Goal: Task Accomplishment & Management: Manage account settings

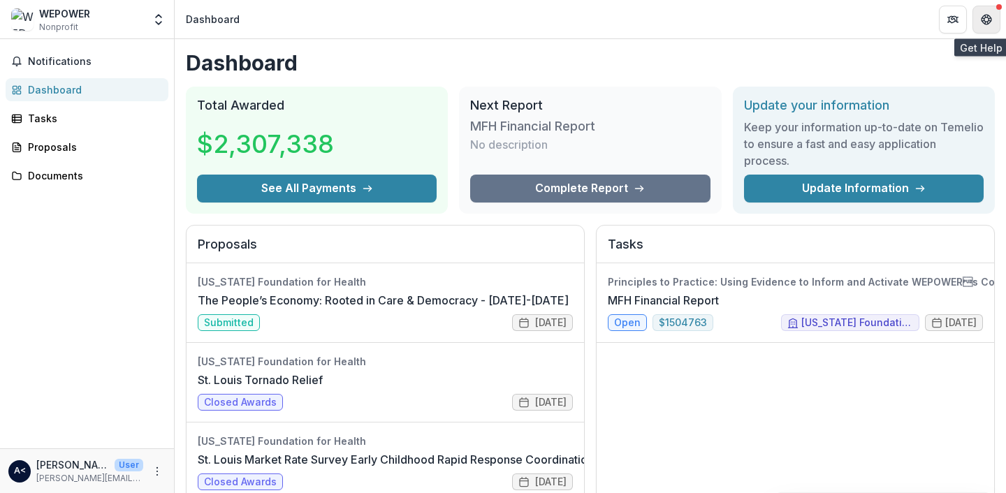
click at [986, 22] on icon "Get Help" at bounding box center [986, 19] width 11 height 11
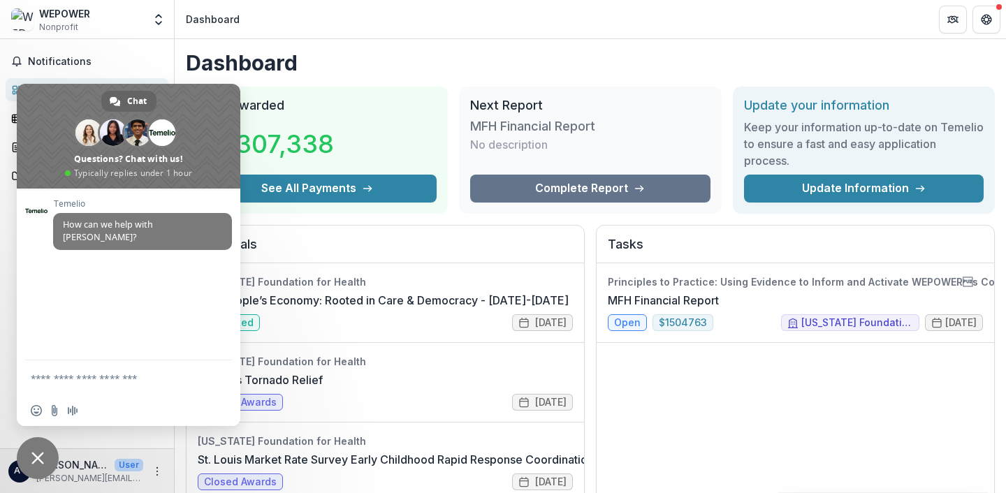
click at [450, 24] on header "Dashboard" at bounding box center [590, 19] width 831 height 38
click at [34, 458] on span "Close chat" at bounding box center [37, 458] width 13 height 13
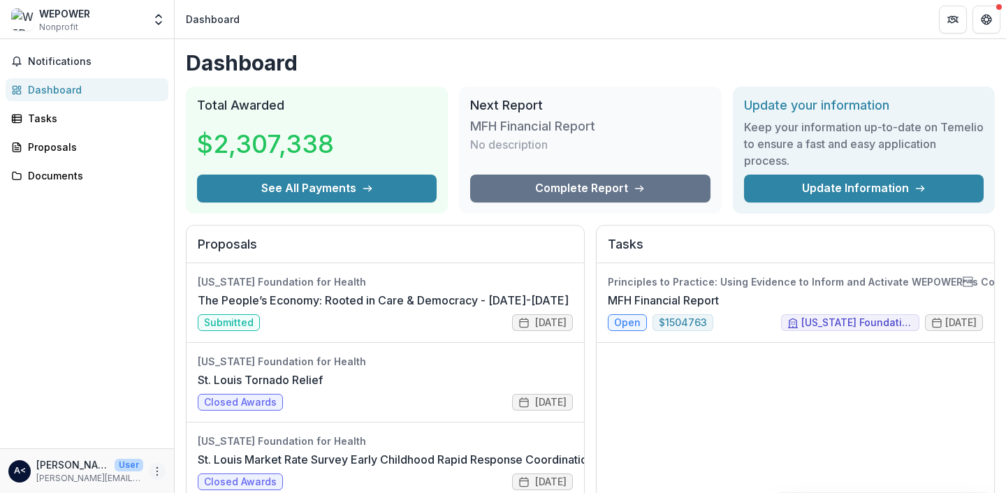
click at [154, 474] on icon "More" at bounding box center [157, 471] width 11 height 11
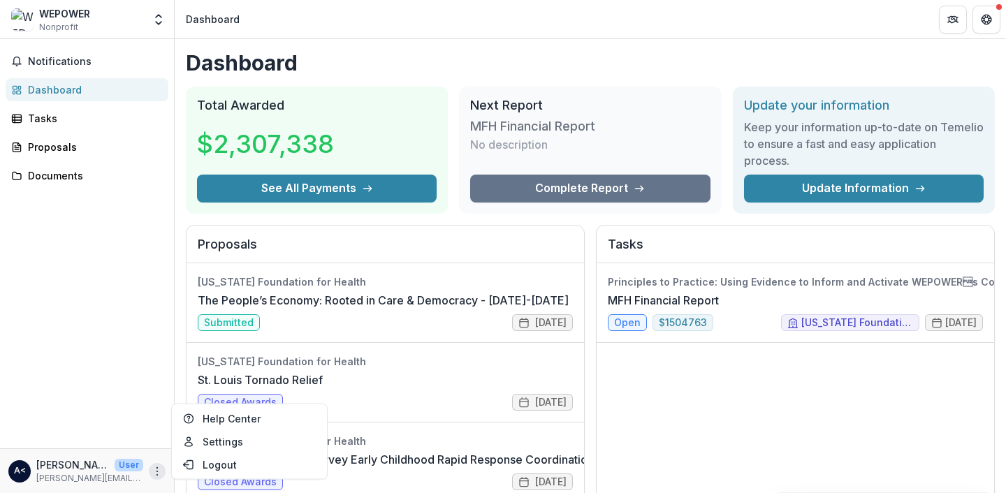
click at [112, 376] on div "Notifications Dashboard Tasks Proposals Documents" at bounding box center [87, 243] width 174 height 409
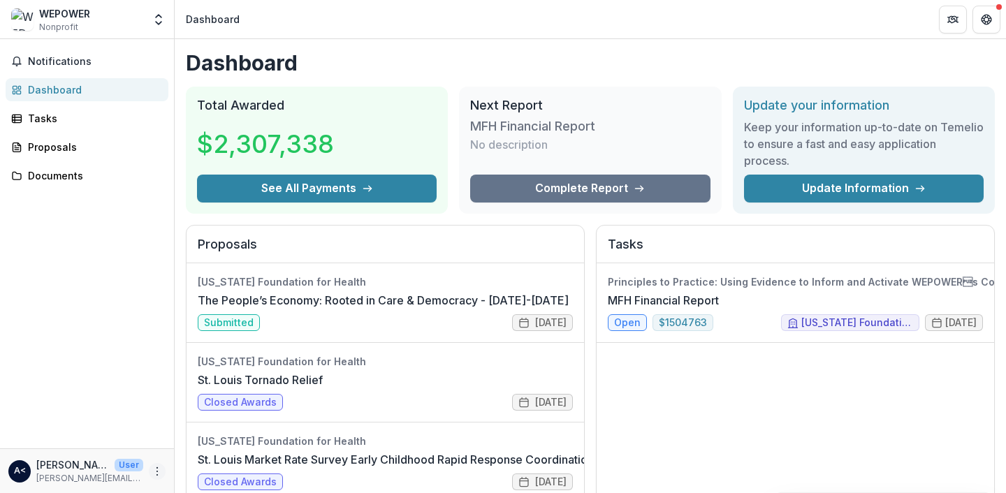
click at [159, 469] on icon "More" at bounding box center [157, 471] width 11 height 11
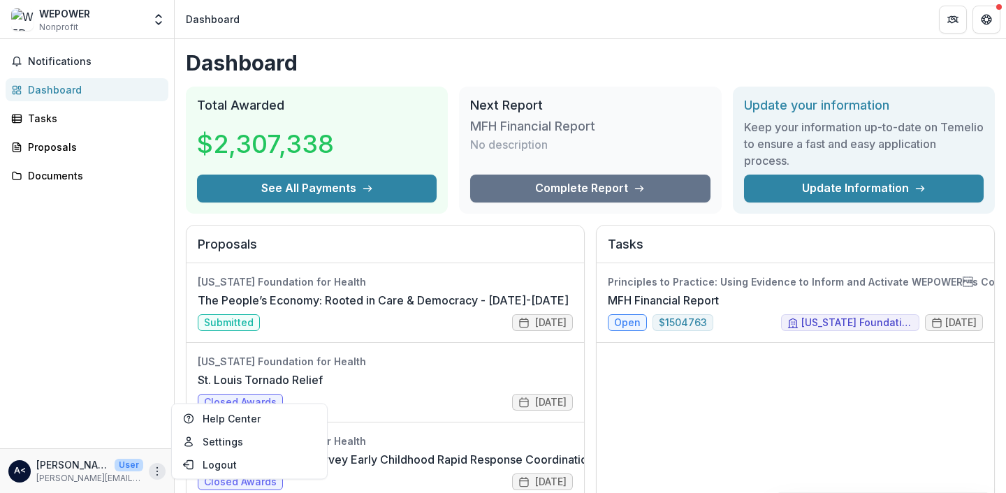
click at [88, 358] on div "Notifications Dashboard Tasks Proposals Documents" at bounding box center [87, 243] width 174 height 409
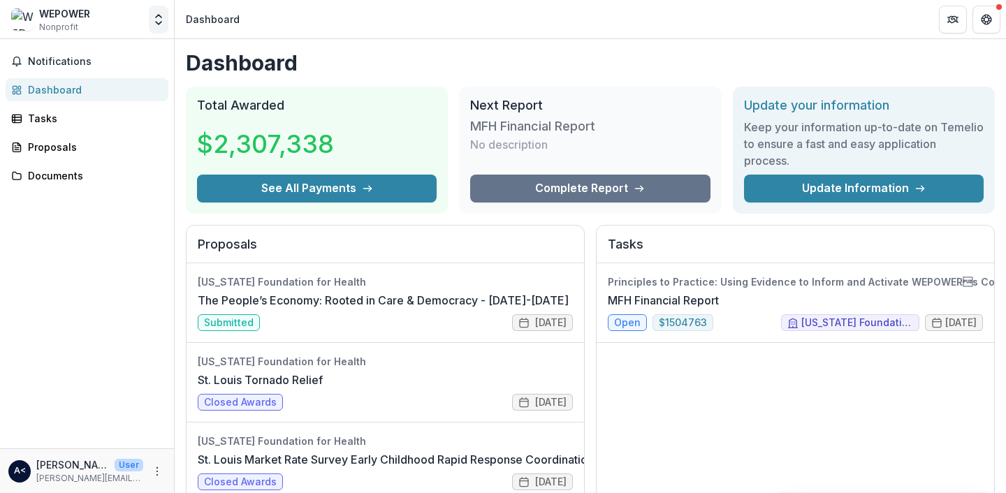
click at [160, 22] on polyline "Open entity switcher" at bounding box center [159, 23] width 6 height 3
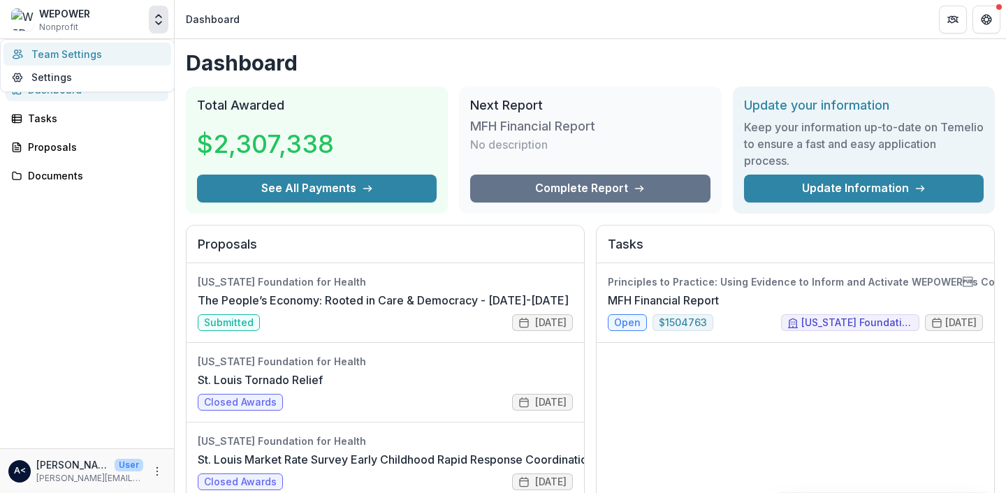
click at [118, 59] on link "Team Settings" at bounding box center [87, 54] width 168 height 23
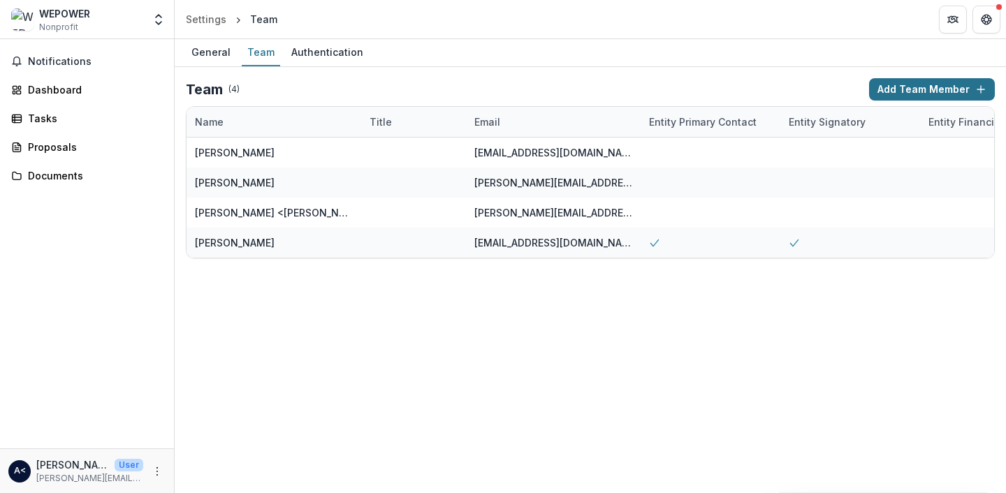
click at [933, 94] on button "Add Team Member" at bounding box center [932, 89] width 126 height 22
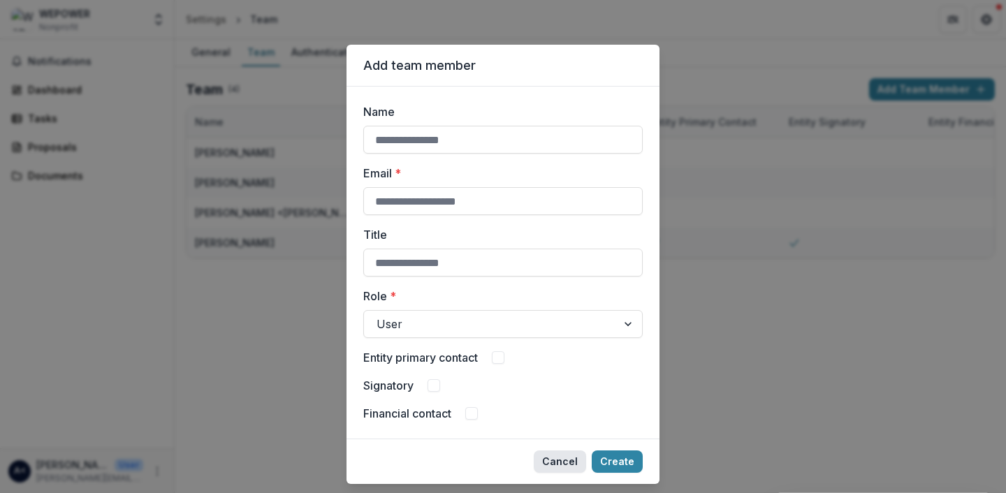
click at [550, 458] on button "Cancel" at bounding box center [560, 462] width 52 height 22
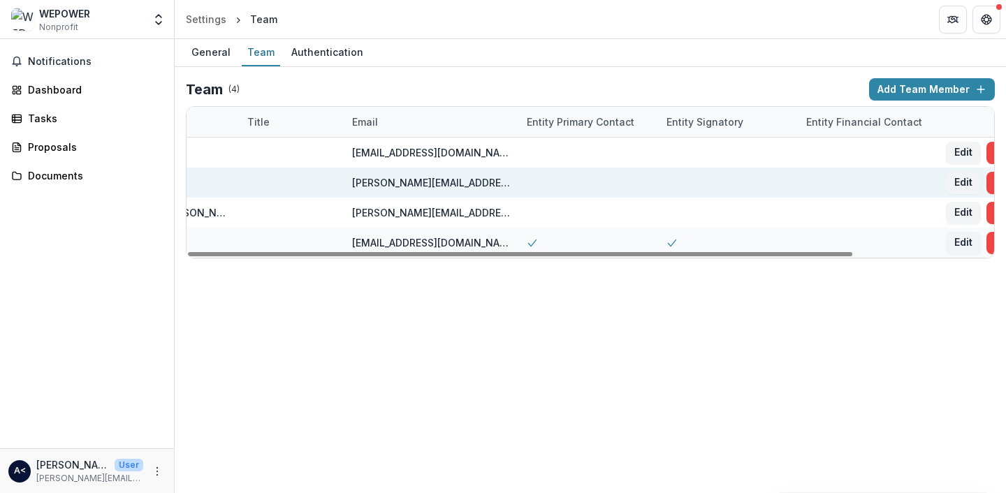
scroll to position [0, 170]
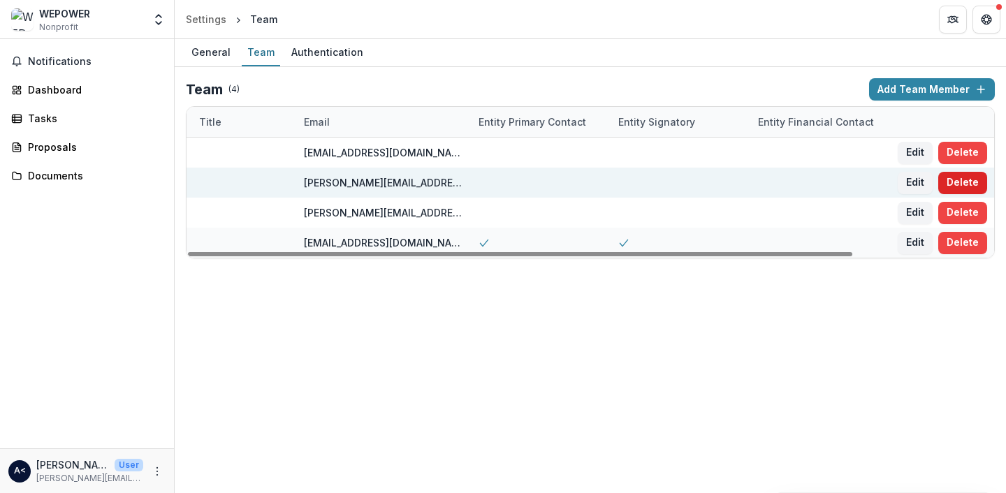
click at [965, 177] on button "Delete" at bounding box center [962, 183] width 49 height 22
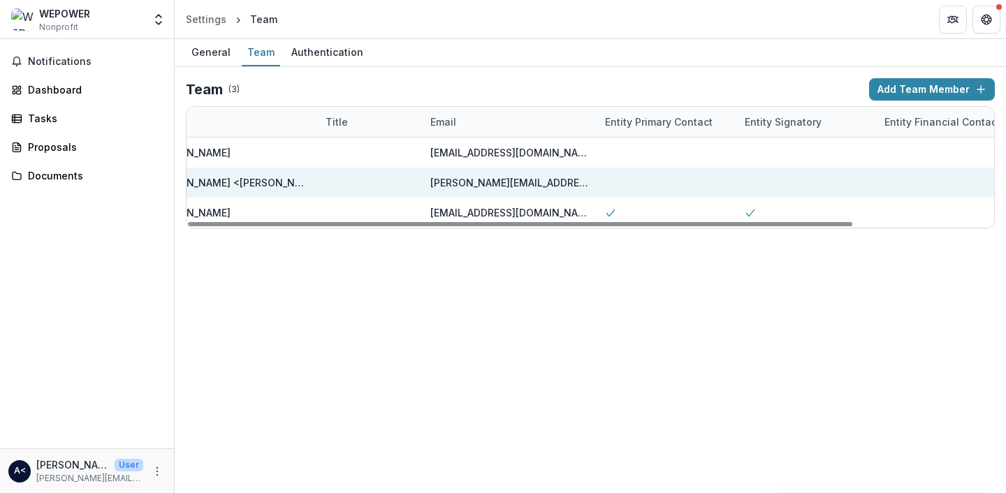
scroll to position [0, 0]
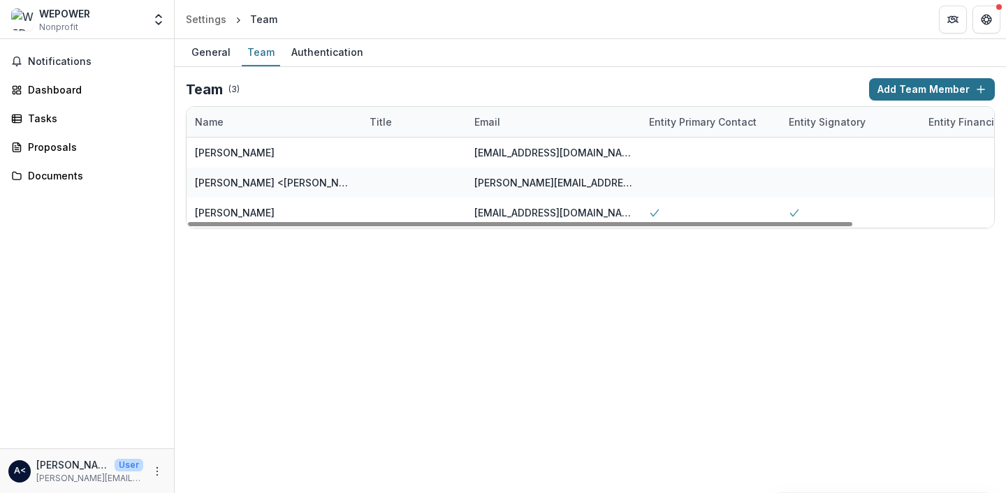
click at [928, 85] on button "Add Team Member" at bounding box center [932, 89] width 126 height 22
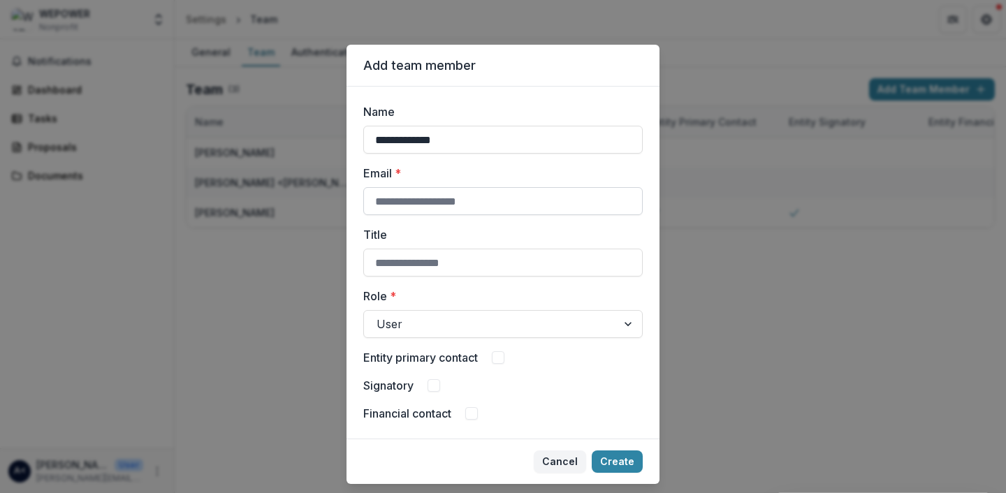
type input "**********"
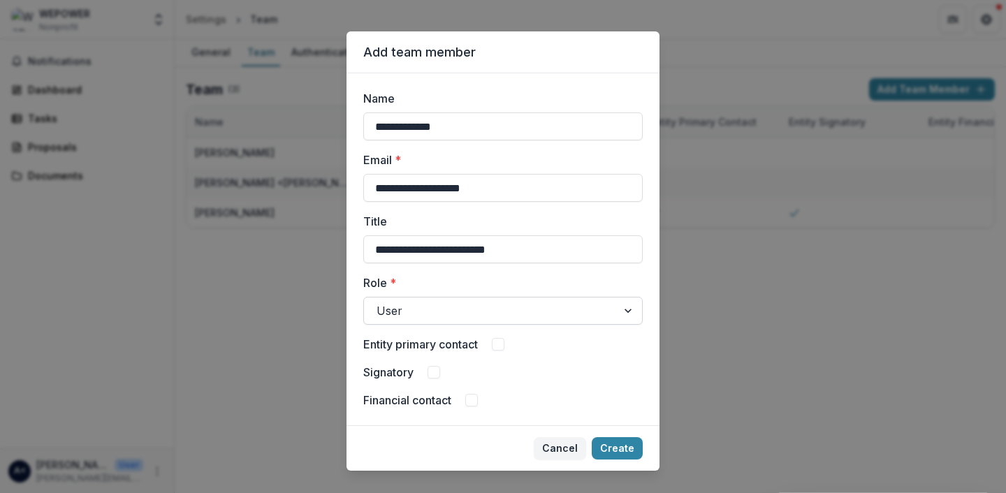
type input "**********"
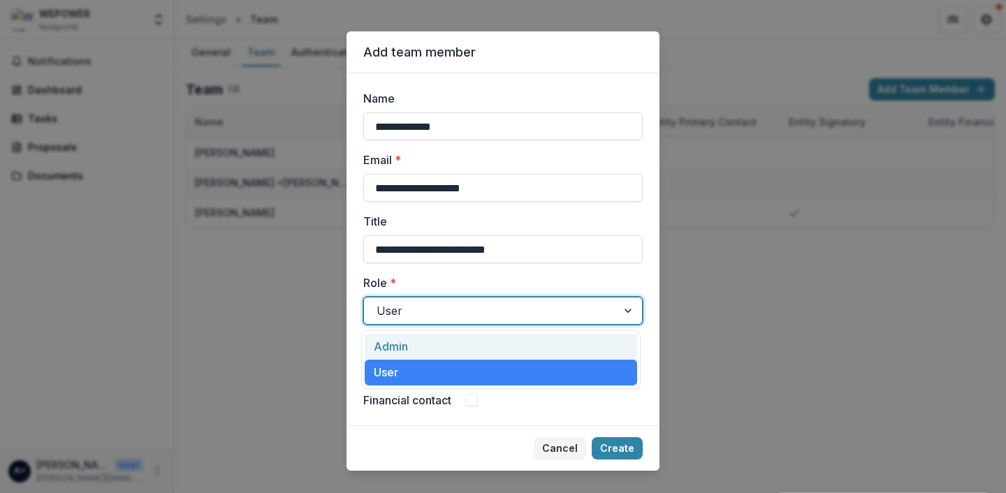
click at [527, 317] on div at bounding box center [491, 311] width 228 height 20
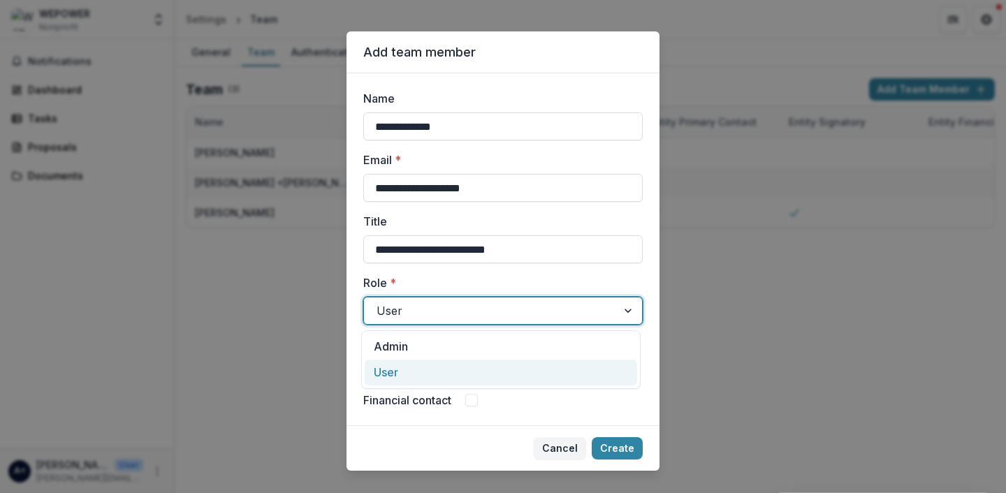
click at [556, 365] on div "User" at bounding box center [501, 373] width 272 height 26
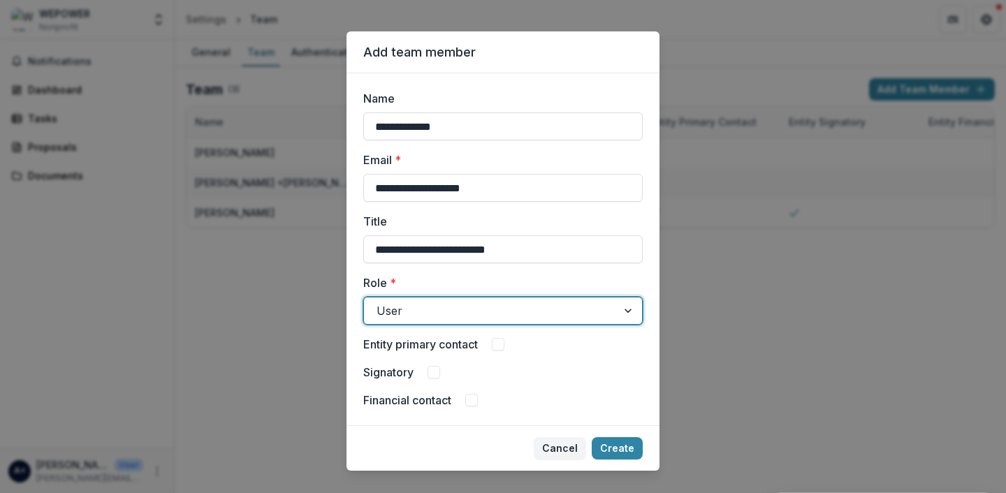
click at [467, 405] on span at bounding box center [471, 400] width 13 height 13
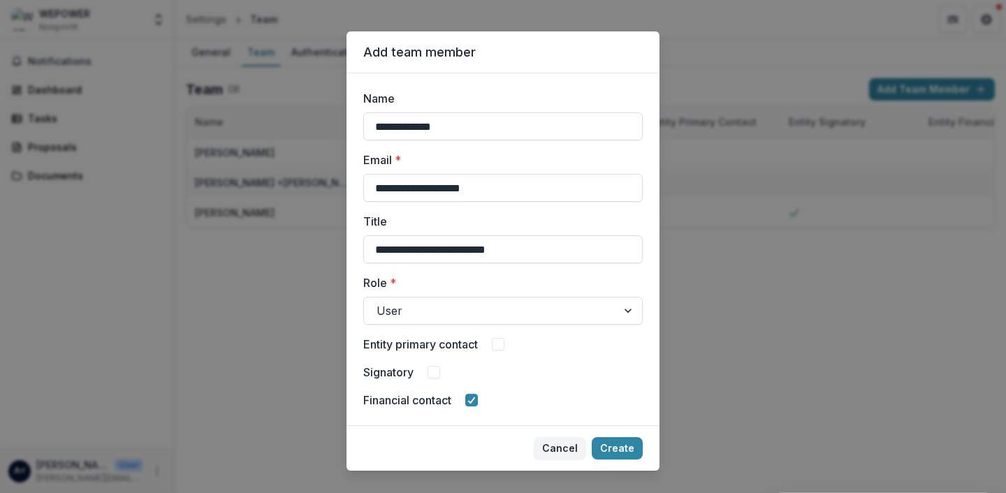
scroll to position [36, 0]
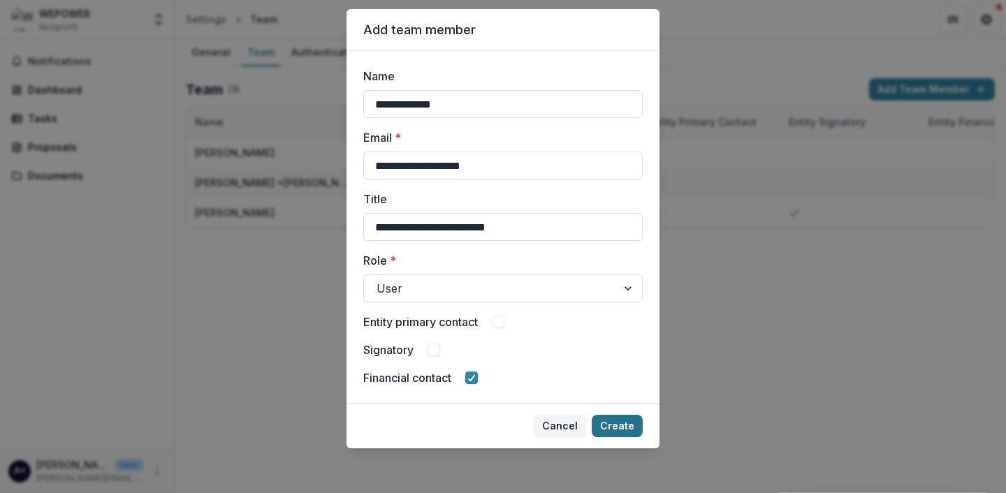
click at [627, 430] on button "Create" at bounding box center [617, 426] width 51 height 22
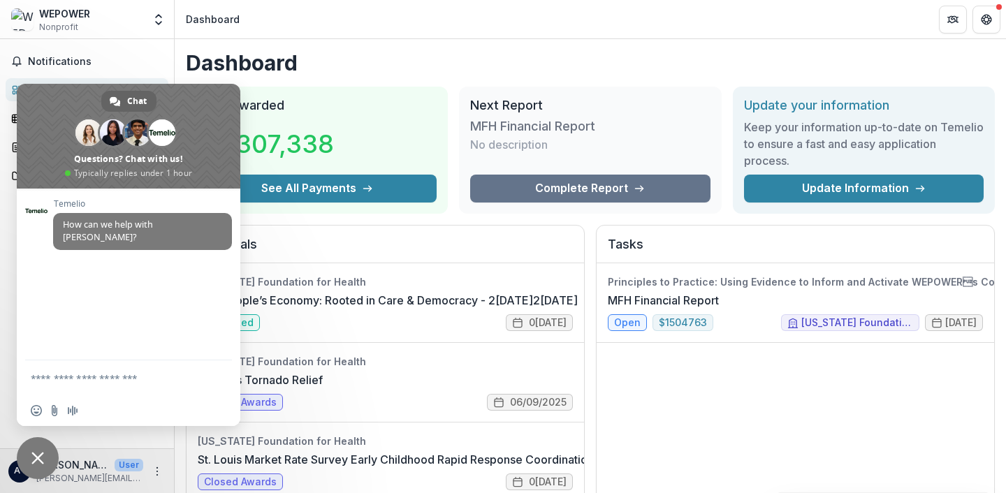
click at [133, 38] on div "WEPOWER Nonprofit Team Settings Settings Dashboard" at bounding box center [503, 19] width 1006 height 39
click at [40, 453] on span "Close chat" at bounding box center [37, 458] width 13 height 13
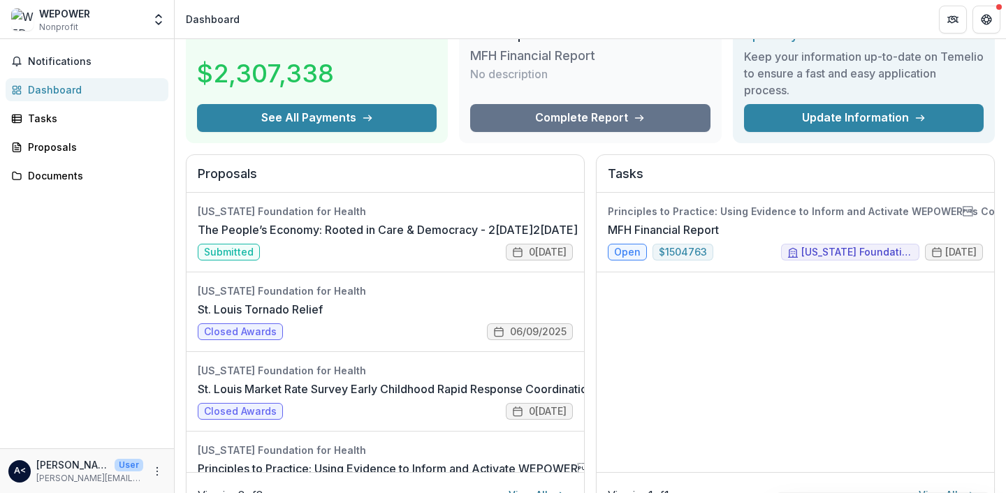
scroll to position [72, 0]
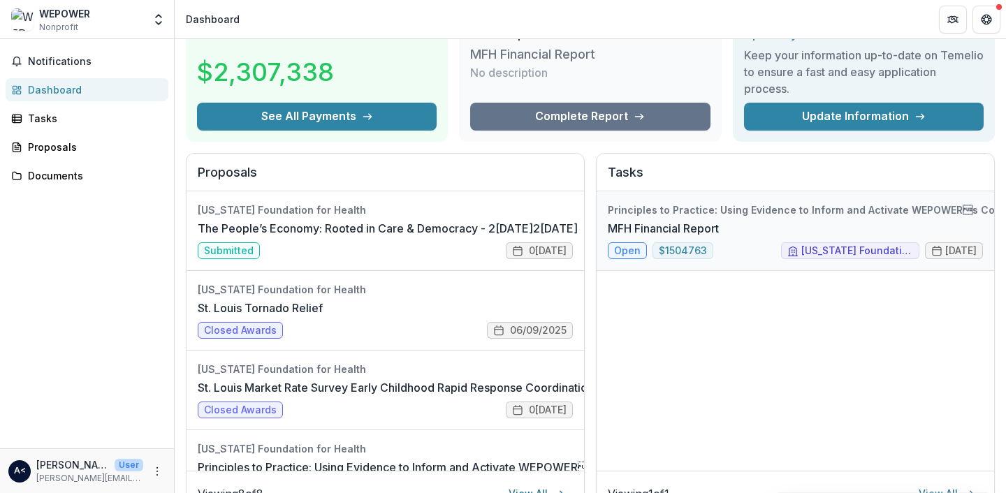
click at [631, 237] on link "MFH Financial Report" at bounding box center [663, 228] width 111 height 17
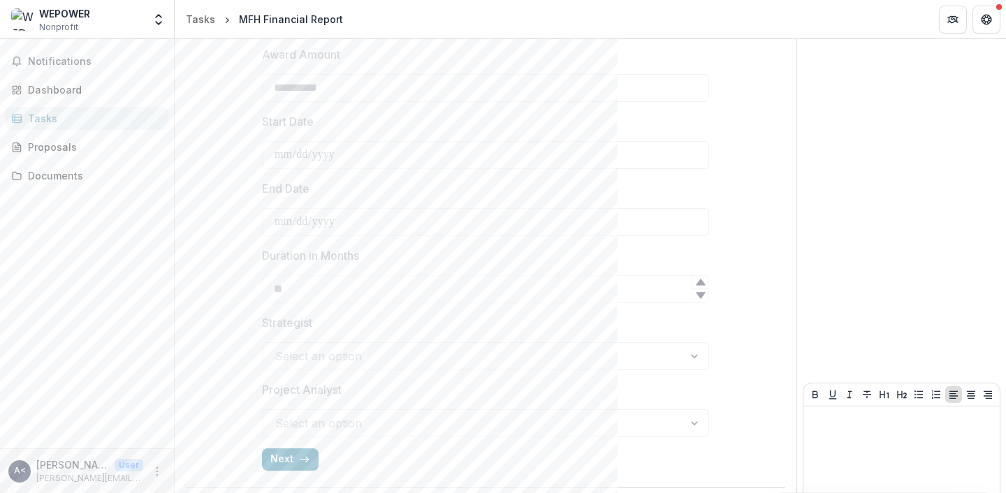
scroll to position [518, 0]
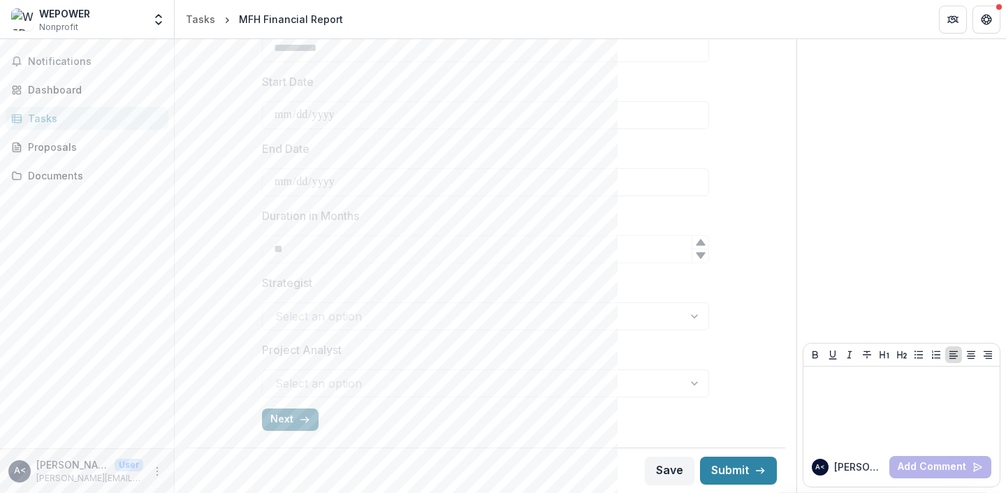
click at [295, 416] on button "Next" at bounding box center [290, 420] width 57 height 22
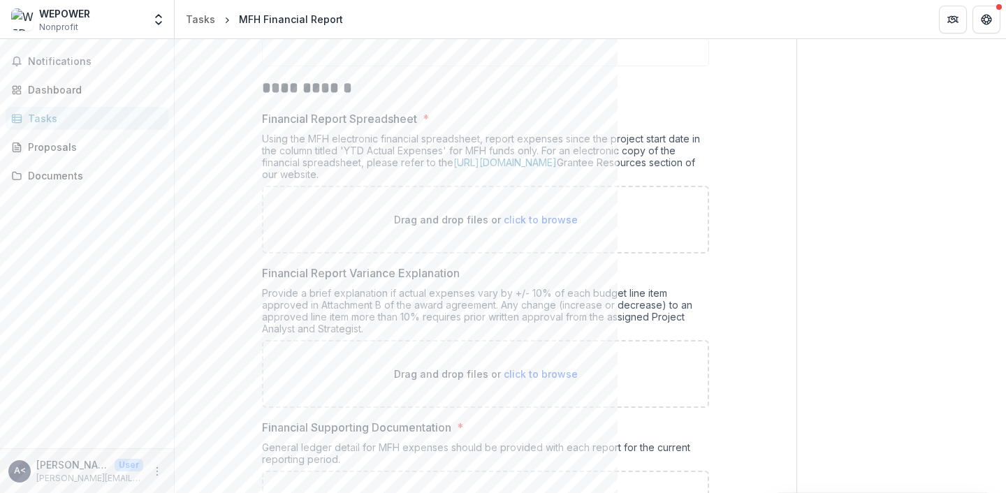
scroll to position [255, 0]
